Goal: Use online tool/utility: Utilize a website feature to perform a specific function

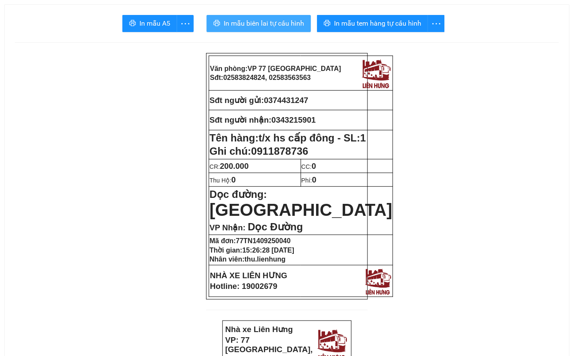
click at [258, 23] on span "In mẫu biên lai tự cấu hình" at bounding box center [264, 23] width 80 height 11
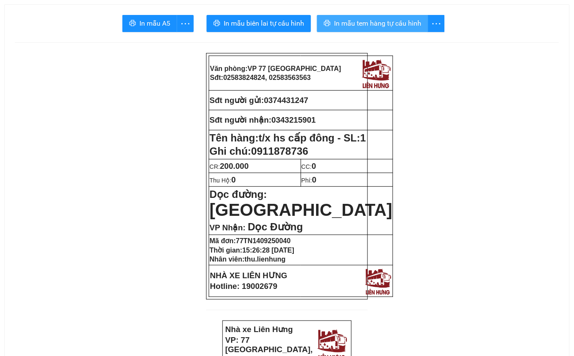
click at [408, 24] on span "In mẫu tem hàng tự cấu hình" at bounding box center [377, 23] width 87 height 11
click at [375, 24] on span "In mẫu tem hàng tự cấu hình" at bounding box center [377, 23] width 87 height 11
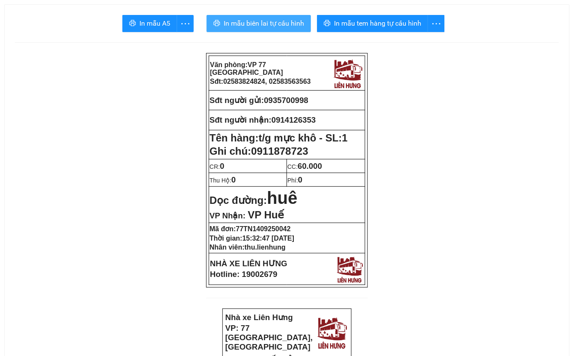
click at [255, 23] on span "In mẫu biên lai tự cấu hình" at bounding box center [264, 23] width 80 height 11
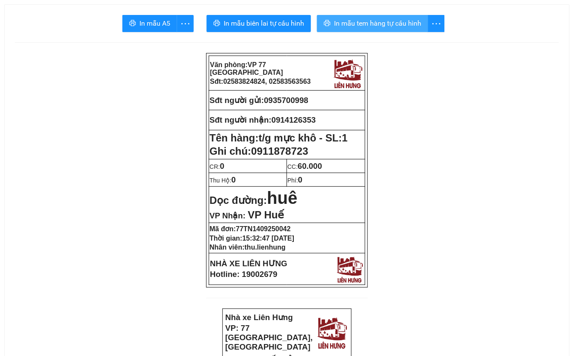
click at [383, 22] on span "In mẫu tem hàng tự cấu hình" at bounding box center [377, 23] width 87 height 11
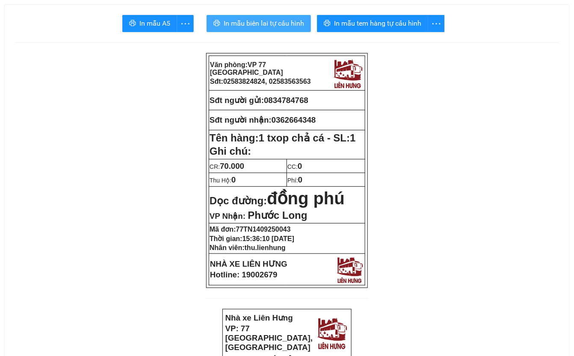
click at [271, 21] on span "In mẫu biên lai tự cấu hình" at bounding box center [264, 23] width 80 height 11
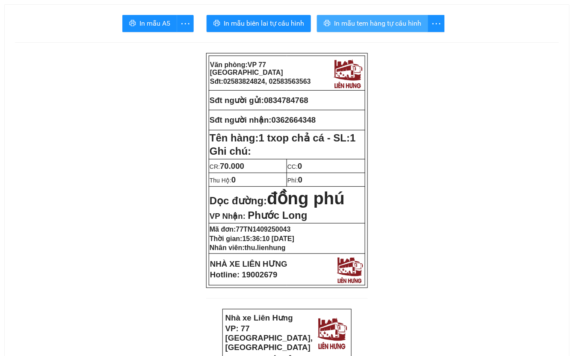
click at [394, 26] on span "In mẫu tem hàng tự cấu hình" at bounding box center [377, 23] width 87 height 11
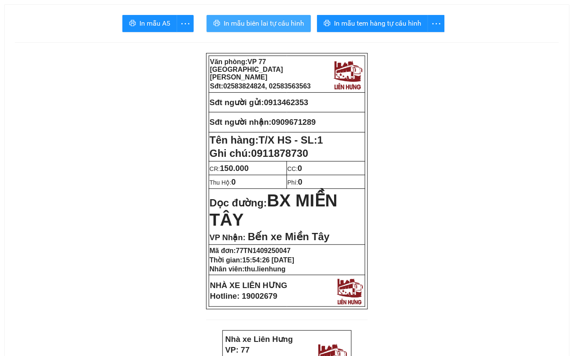
click at [252, 22] on span "In mẫu biên lai tự cấu hình" at bounding box center [264, 23] width 80 height 11
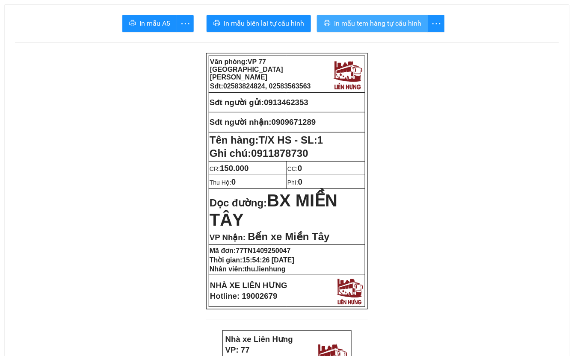
click at [381, 23] on span "In mẫu tem hàng tự cấu hình" at bounding box center [377, 23] width 87 height 11
